Goal: Task Accomplishment & Management: Complete application form

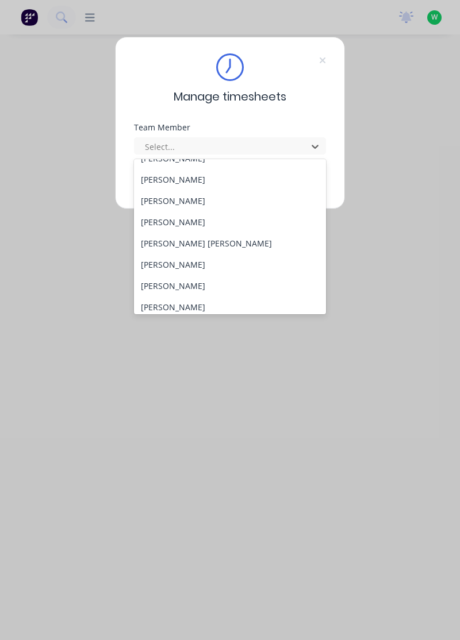
scroll to position [99, 0]
click at [169, 245] on div "[PERSON_NAME] [PERSON_NAME]" at bounding box center [230, 243] width 192 height 21
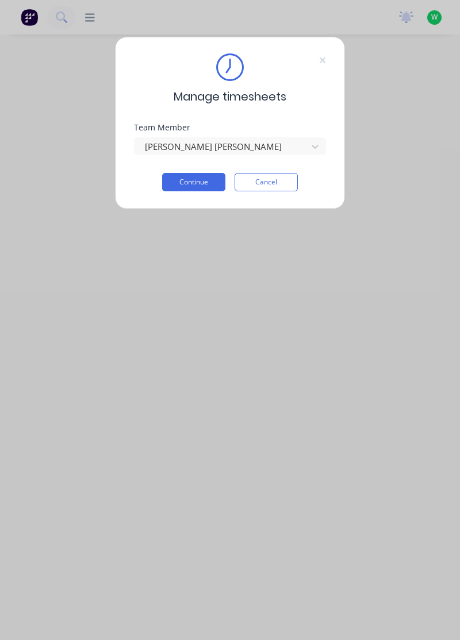
click at [206, 184] on button "Continue" at bounding box center [193, 182] width 63 height 18
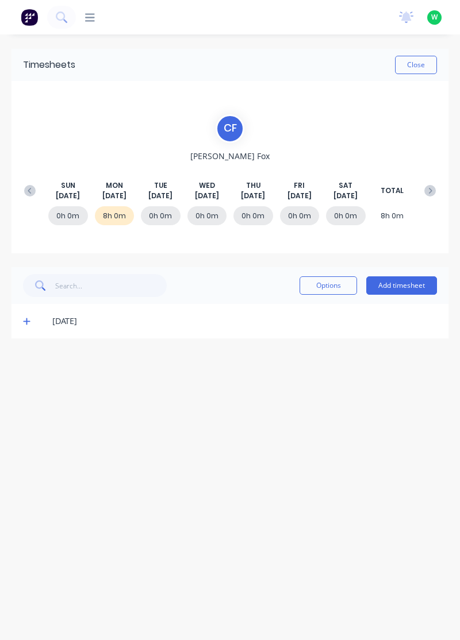
click at [408, 286] on button "Add timesheet" at bounding box center [401, 285] width 71 height 18
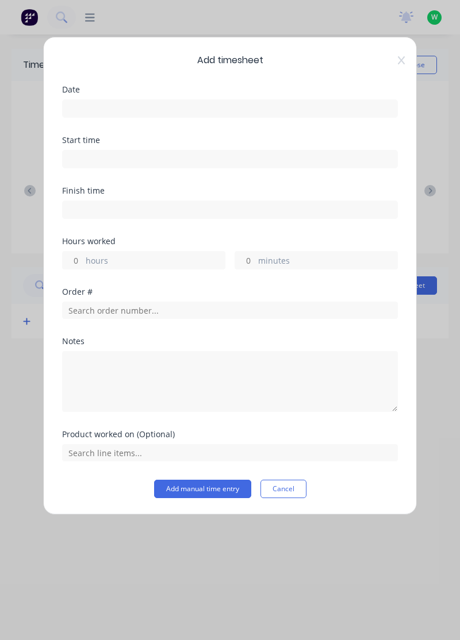
click at [257, 110] on input at bounding box center [230, 108] width 334 height 17
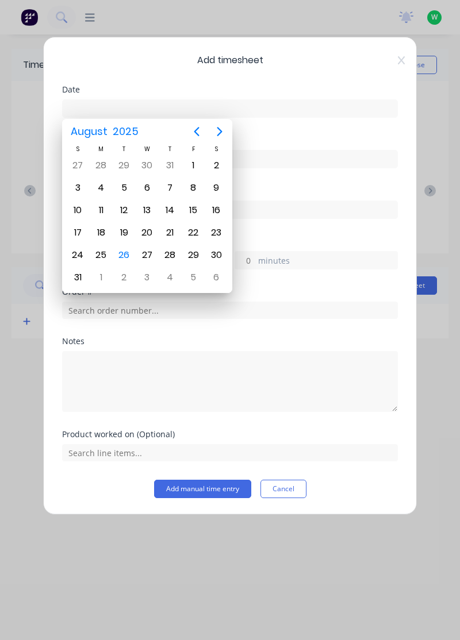
click at [126, 257] on div "26" at bounding box center [123, 254] width 17 height 17
type input "[DATE]"
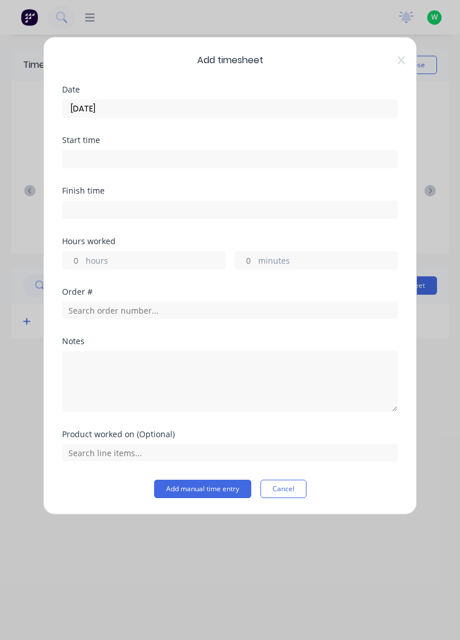
click at [175, 257] on label "hours" at bounding box center [155, 262] width 139 height 14
click at [83, 257] on input "hours" at bounding box center [73, 260] width 20 height 17
type input "8"
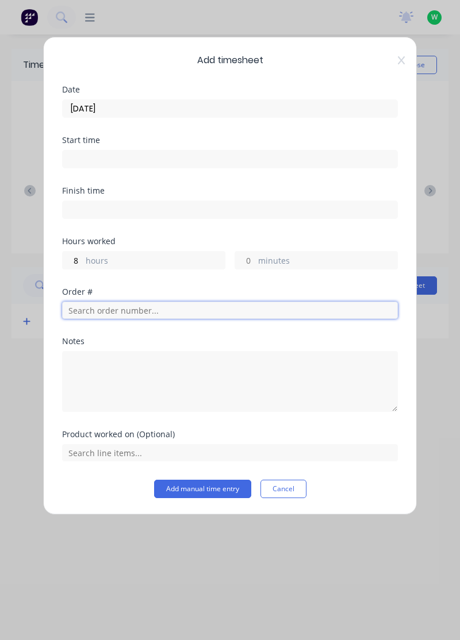
click at [236, 307] on input "text" at bounding box center [230, 310] width 336 height 17
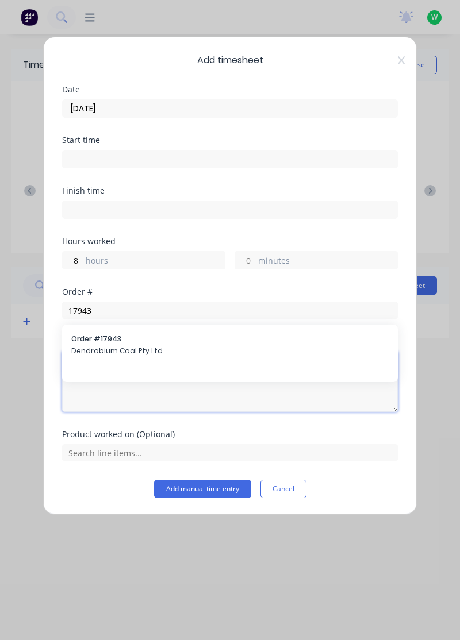
click at [178, 351] on textarea at bounding box center [230, 381] width 336 height 61
click at [199, 351] on textarea at bounding box center [230, 381] width 336 height 61
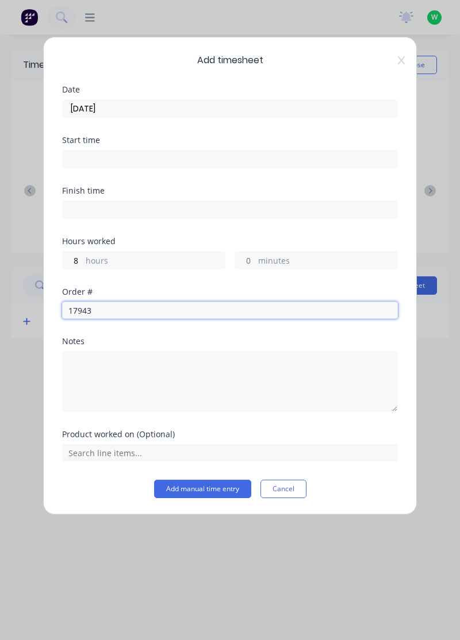
click at [211, 311] on input "17943" at bounding box center [230, 310] width 336 height 17
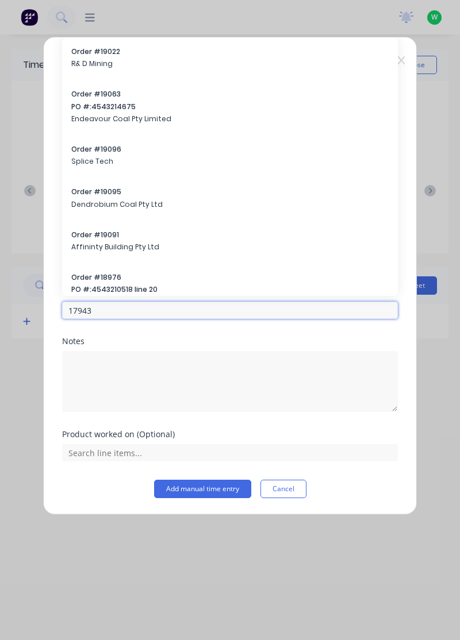
click at [340, 309] on input "17943" at bounding box center [230, 310] width 336 height 17
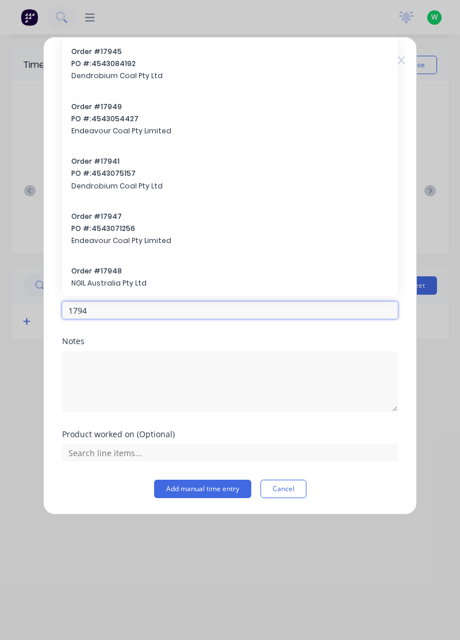
type input "17943"
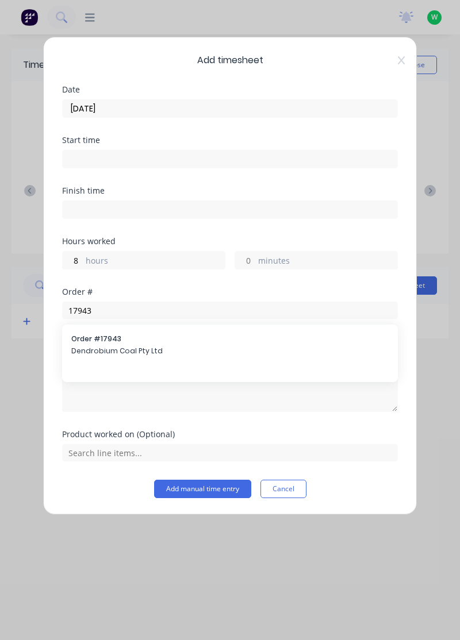
click at [183, 348] on span "Dendrobium Coal Pty Ltd" at bounding box center [229, 351] width 317 height 10
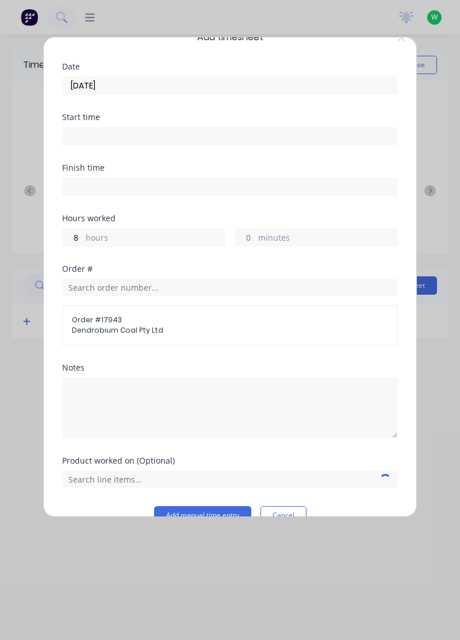
scroll to position [22, 0]
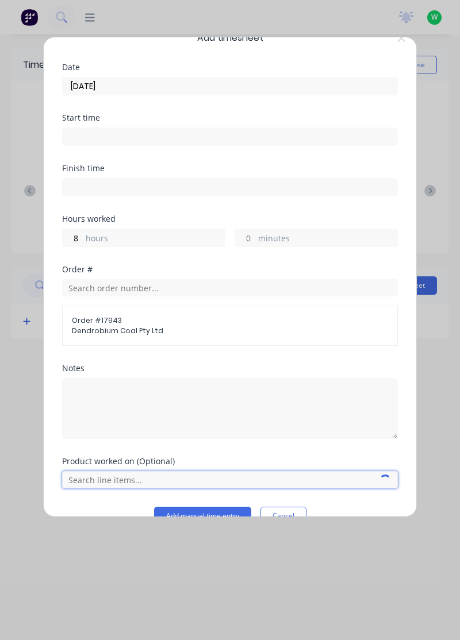
click at [218, 480] on input "text" at bounding box center [230, 479] width 336 height 17
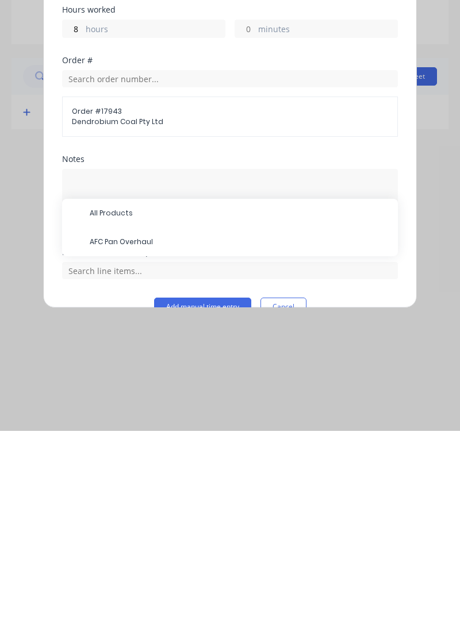
click at [151, 446] on span "AFC Pan Overhaul" at bounding box center [239, 451] width 299 height 10
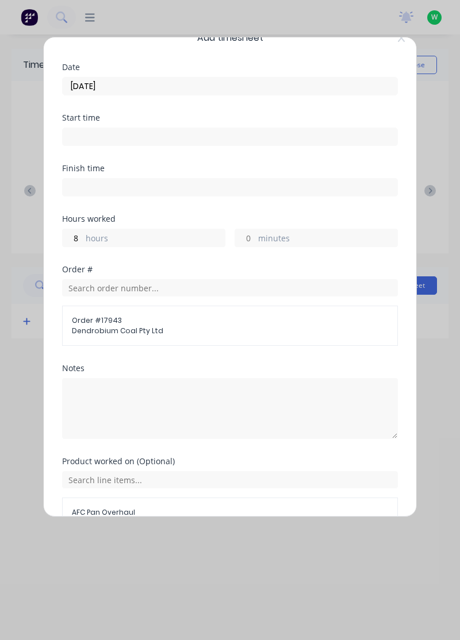
scroll to position [83, 0]
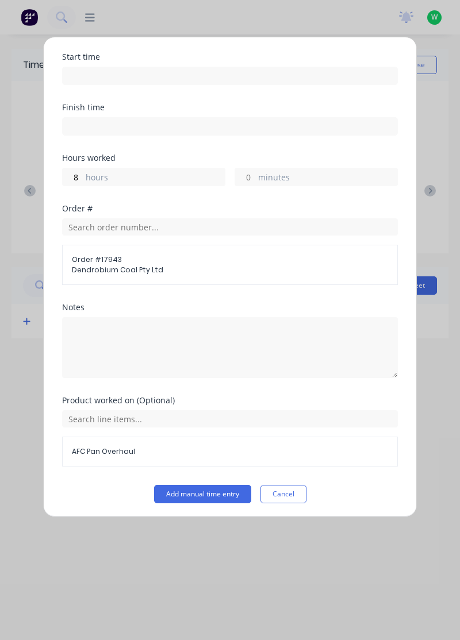
click at [220, 493] on button "Add manual time entry" at bounding box center [202, 494] width 97 height 18
